Goal: Task Accomplishment & Management: Use online tool/utility

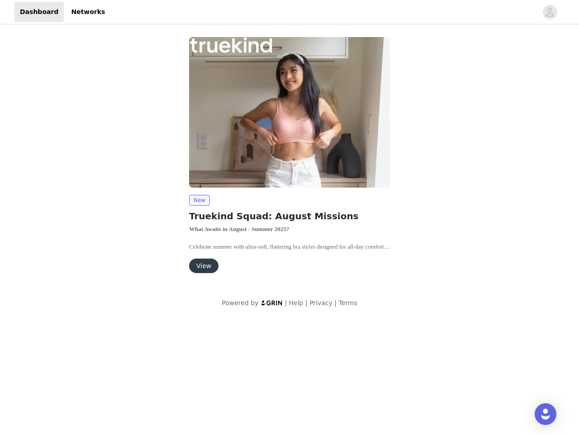
click at [290, 160] on img at bounding box center [289, 112] width 201 height 151
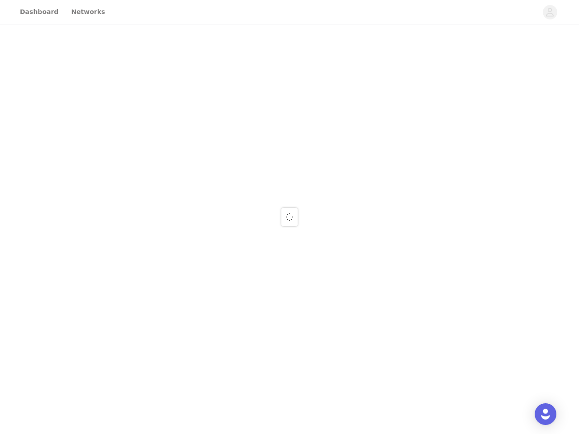
click at [550, 12] on div at bounding box center [289, 217] width 579 height 434
click at [290, 112] on div at bounding box center [289, 217] width 579 height 434
click at [199, 200] on div at bounding box center [289, 217] width 579 height 434
